Goal: Complete application form

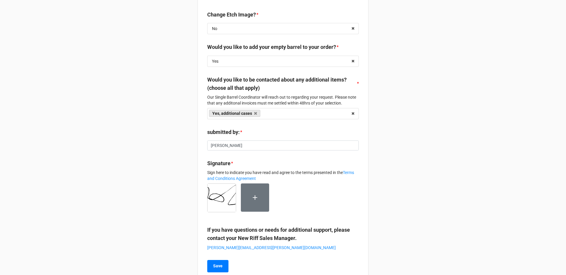
scroll to position [301, 0]
